Goal: Complete application form

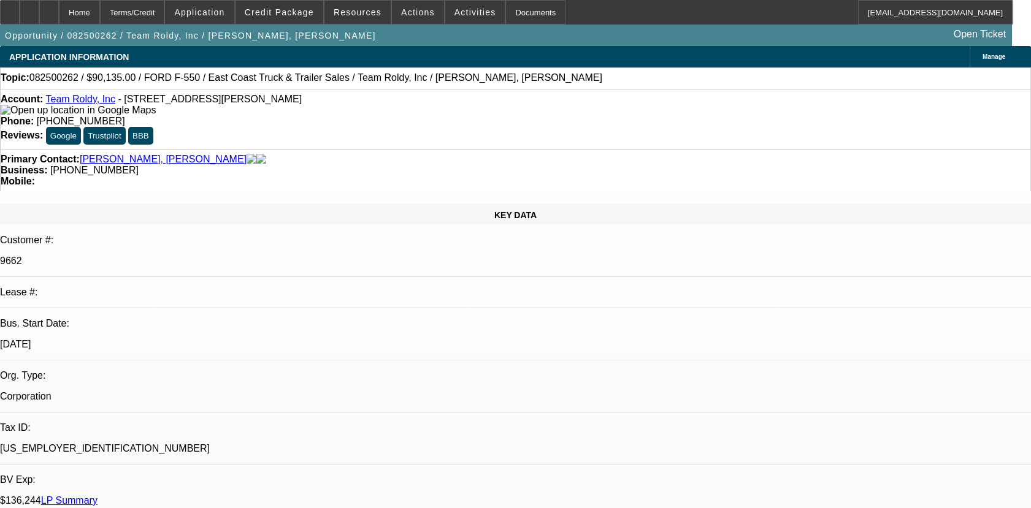
select select "0"
select select "1"
select select "3"
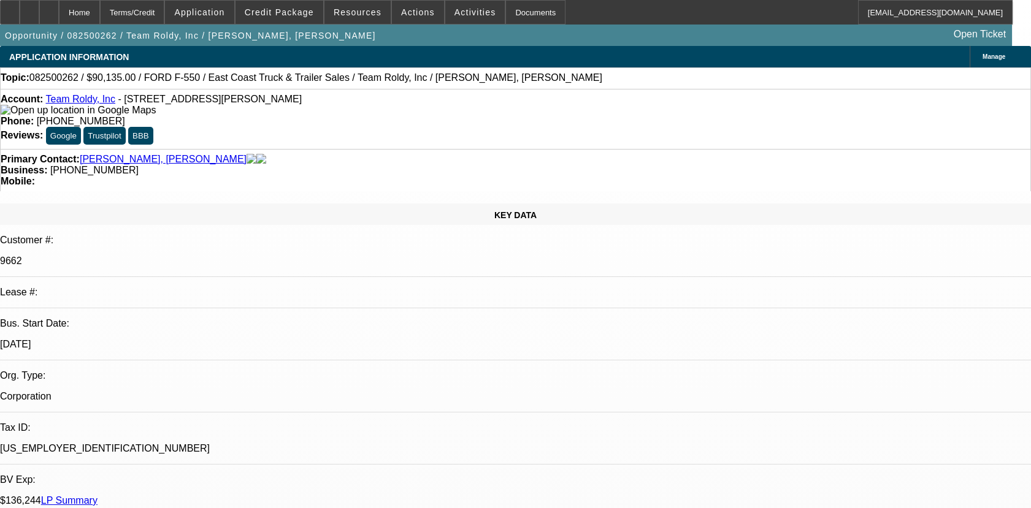
select select "6"
select select "0"
select select "3"
select select "0"
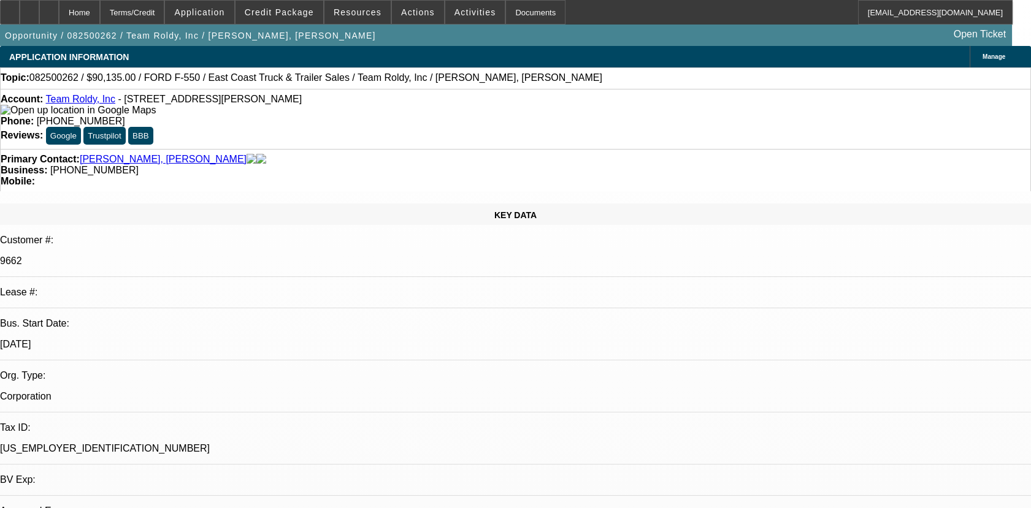
select select "6"
